Goal: Information Seeking & Learning: Learn about a topic

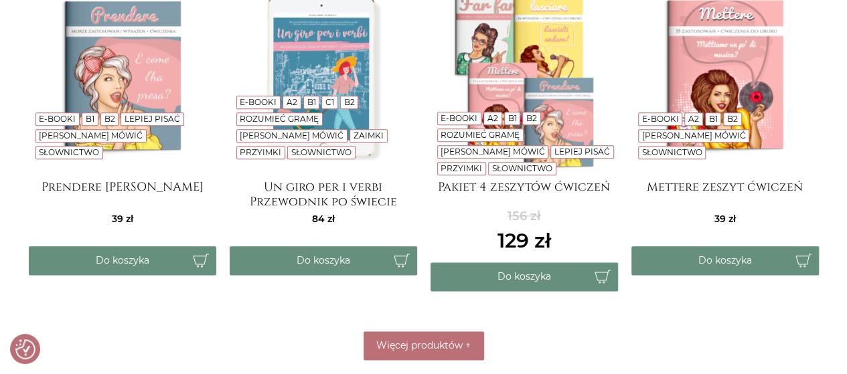
scroll to position [679, 0]
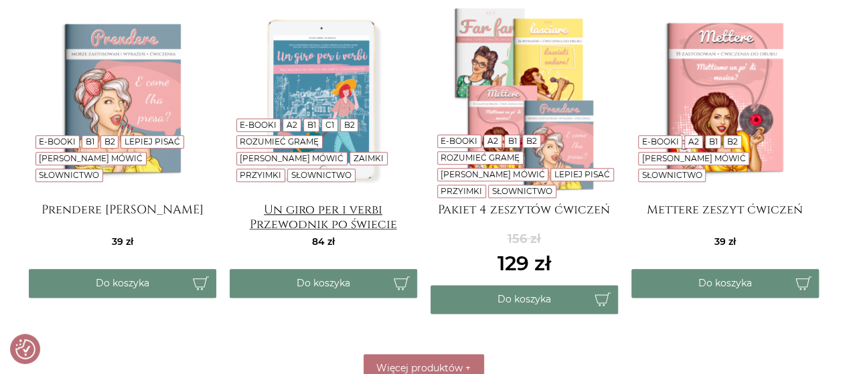
click at [303, 223] on h4 "Un giro per i verbi Przewodnik po świecie włoskich czasowników" at bounding box center [324, 216] width 188 height 27
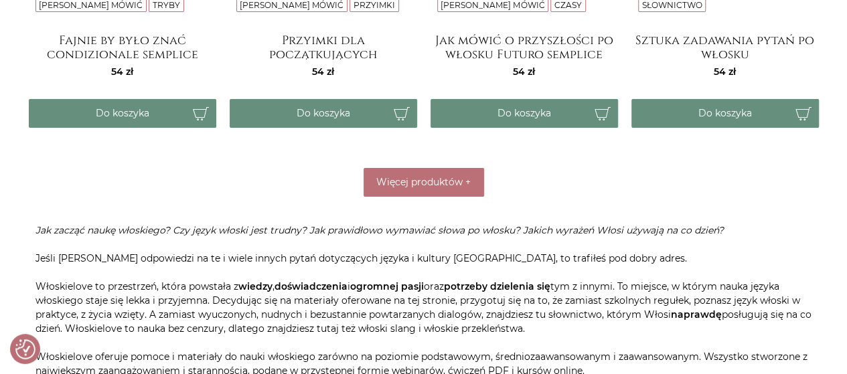
scroll to position [2342, 0]
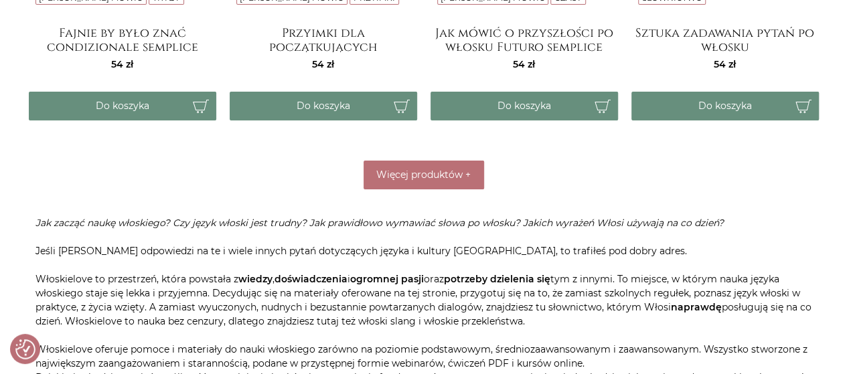
click at [435, 175] on span "Więcej produktów" at bounding box center [419, 175] width 86 height 12
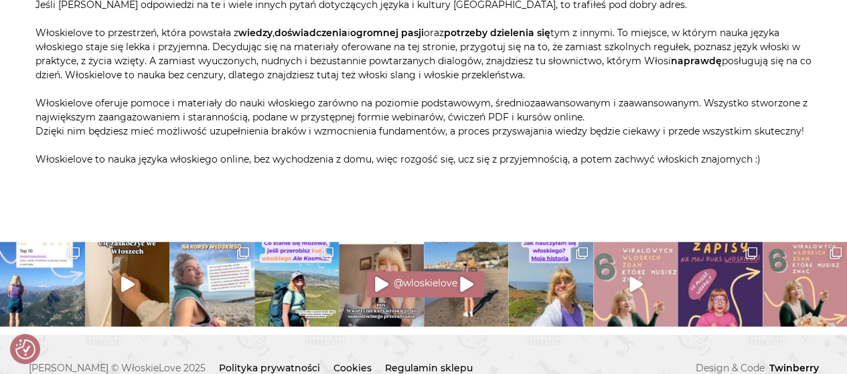
scroll to position [3274, 0]
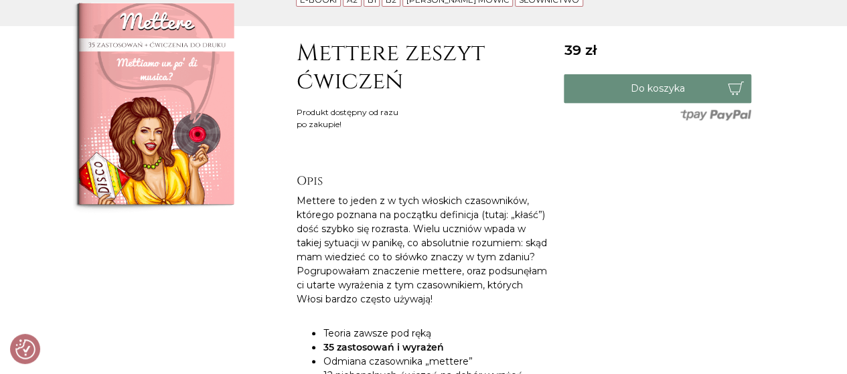
scroll to position [76, 0]
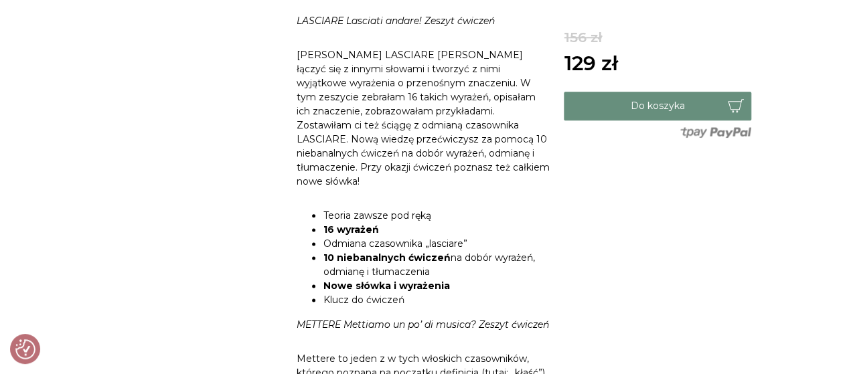
scroll to position [469, 0]
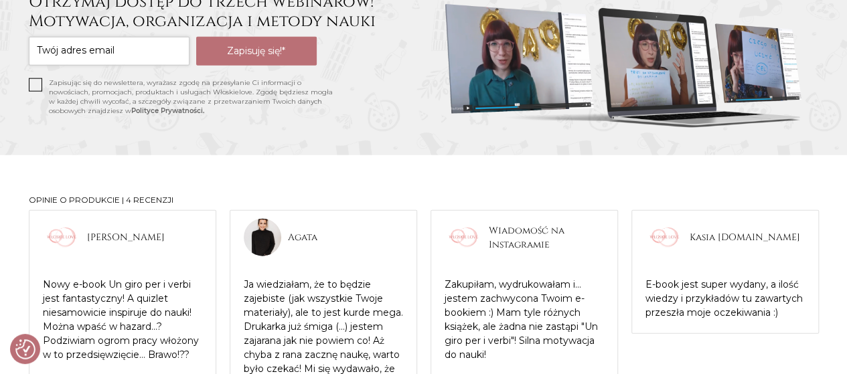
scroll to position [1526, 0]
